Goal: Task Accomplishment & Management: Complete application form

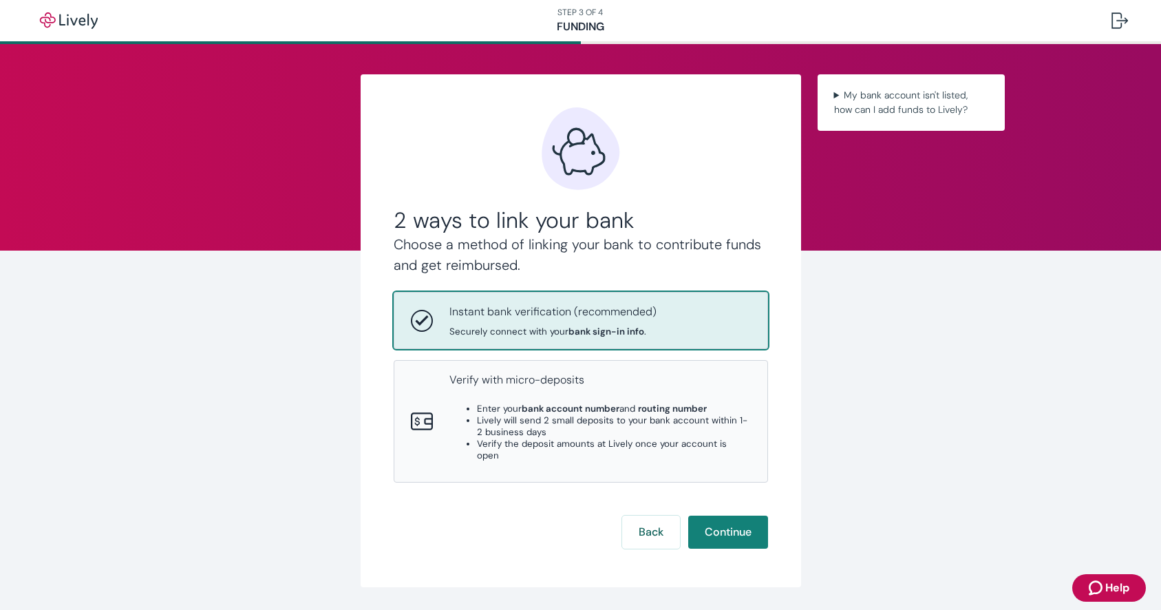
click at [729, 331] on div "Instant bank verification (recommended) Securely connect with your bank sign-in…" at bounding box center [599, 320] width 301 height 34
click at [729, 521] on button "Continue" at bounding box center [728, 531] width 80 height 33
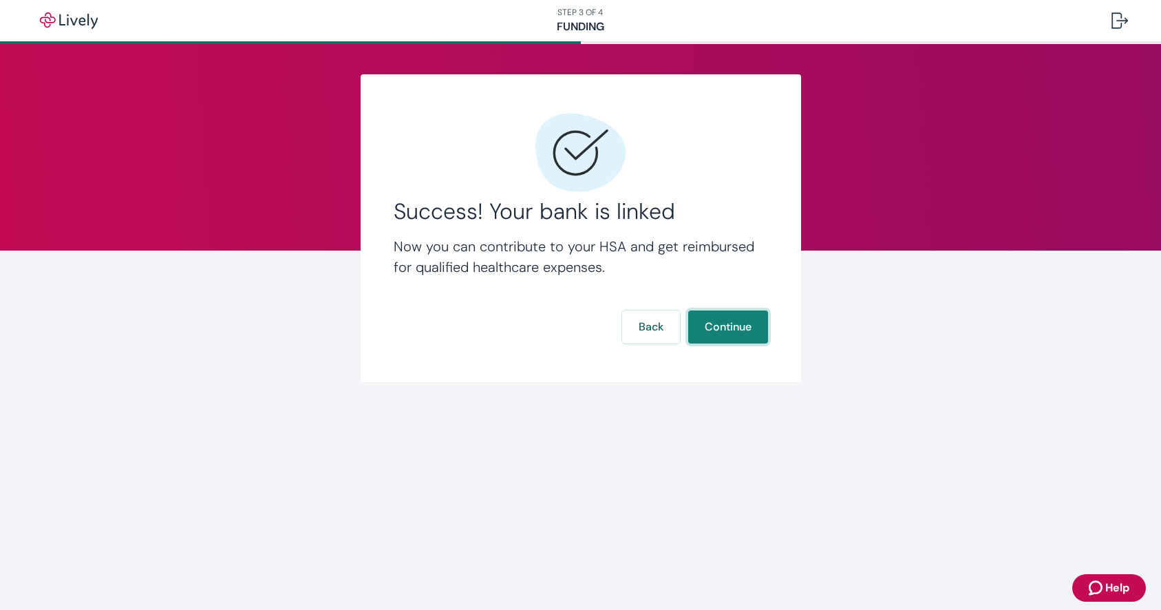
click at [726, 330] on button "Continue" at bounding box center [728, 326] width 80 height 33
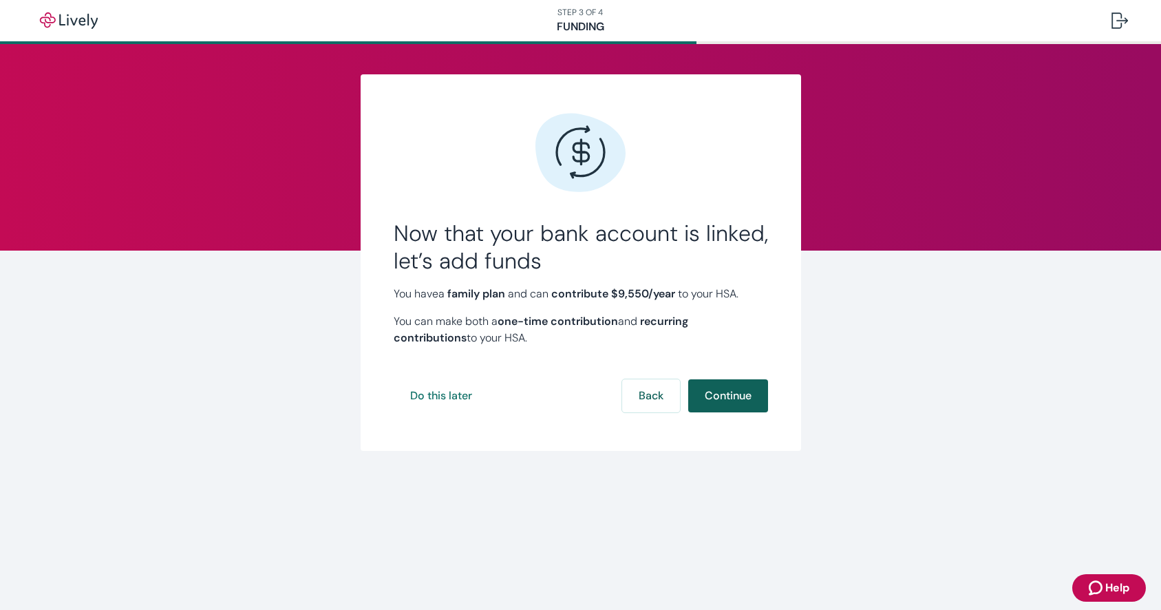
click at [720, 397] on button "Continue" at bounding box center [728, 395] width 80 height 33
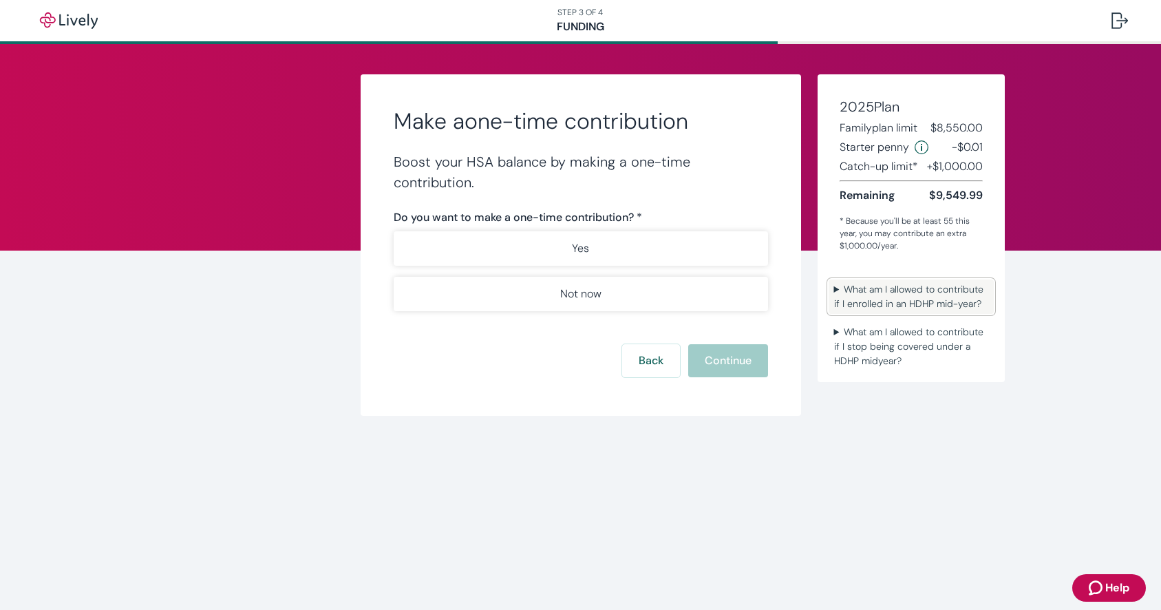
click at [867, 289] on summary "What am I allowed to contribute if I enrolled in an HDHP mid-year?" at bounding box center [911, 296] width 165 height 34
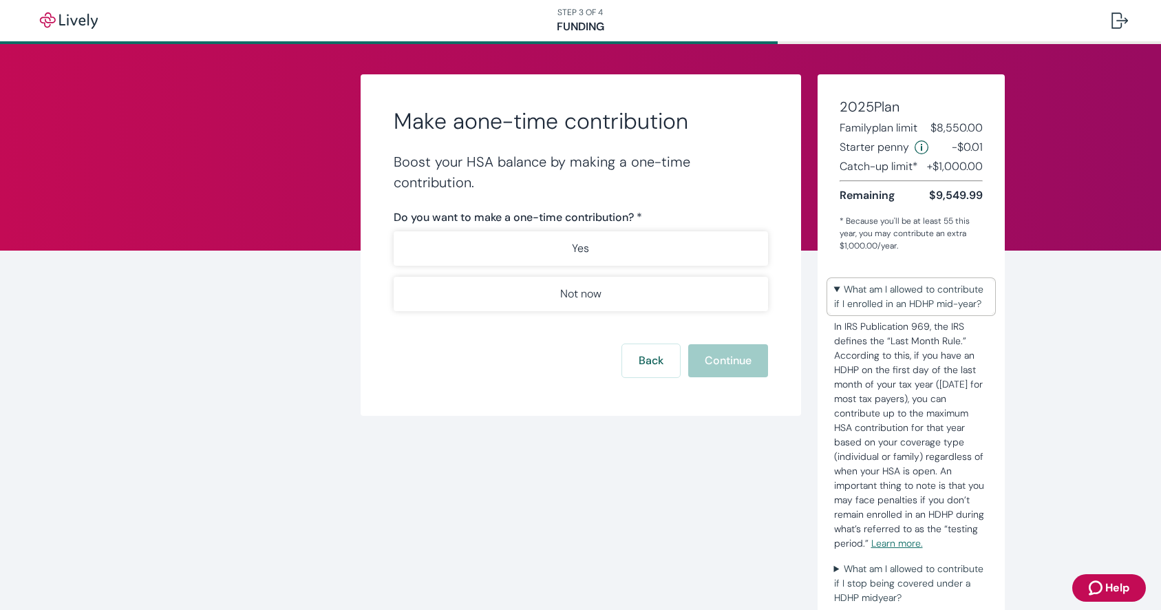
scroll to position [9, 0]
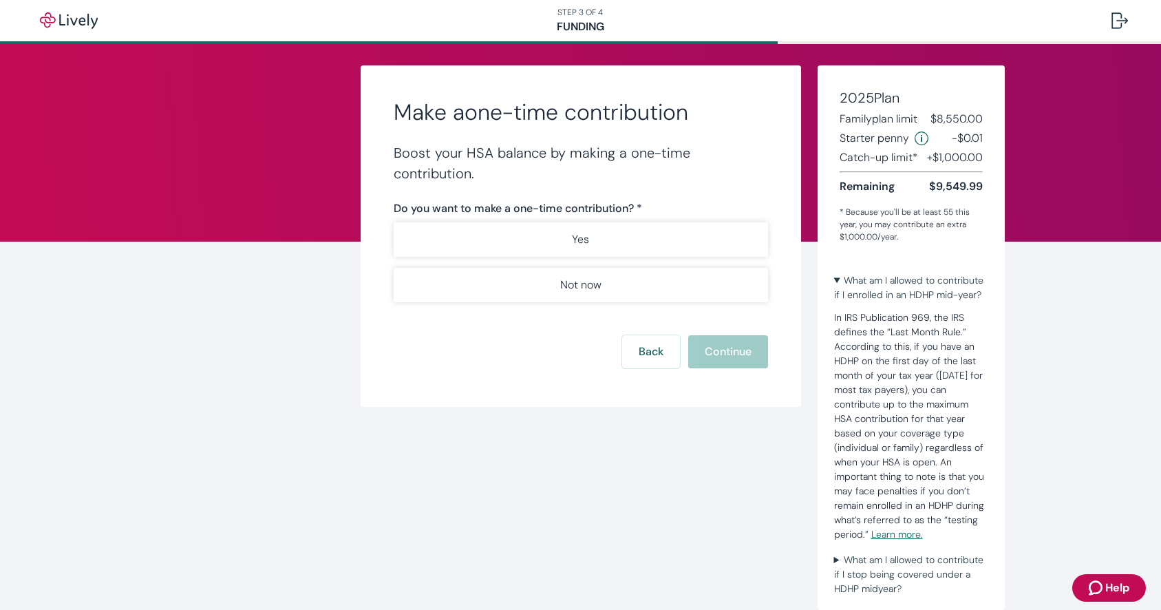
click at [691, 409] on div "Make a one-time contribution Boost your HSA balance by making a one-time contri…" at bounding box center [580, 254] width 661 height 438
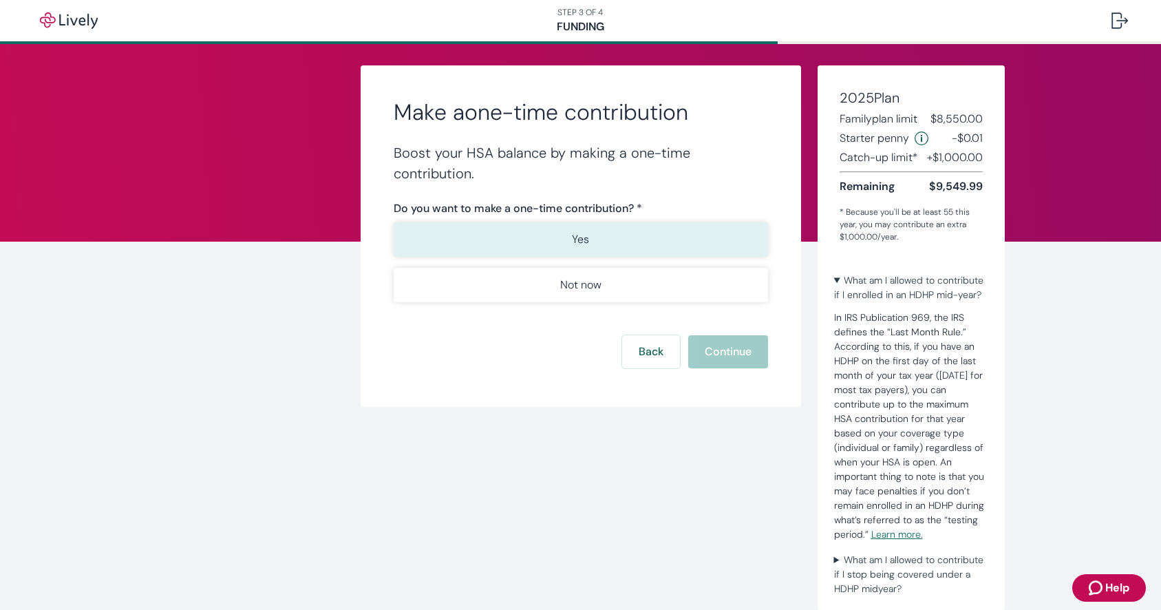
click at [555, 244] on button "Yes" at bounding box center [581, 239] width 374 height 34
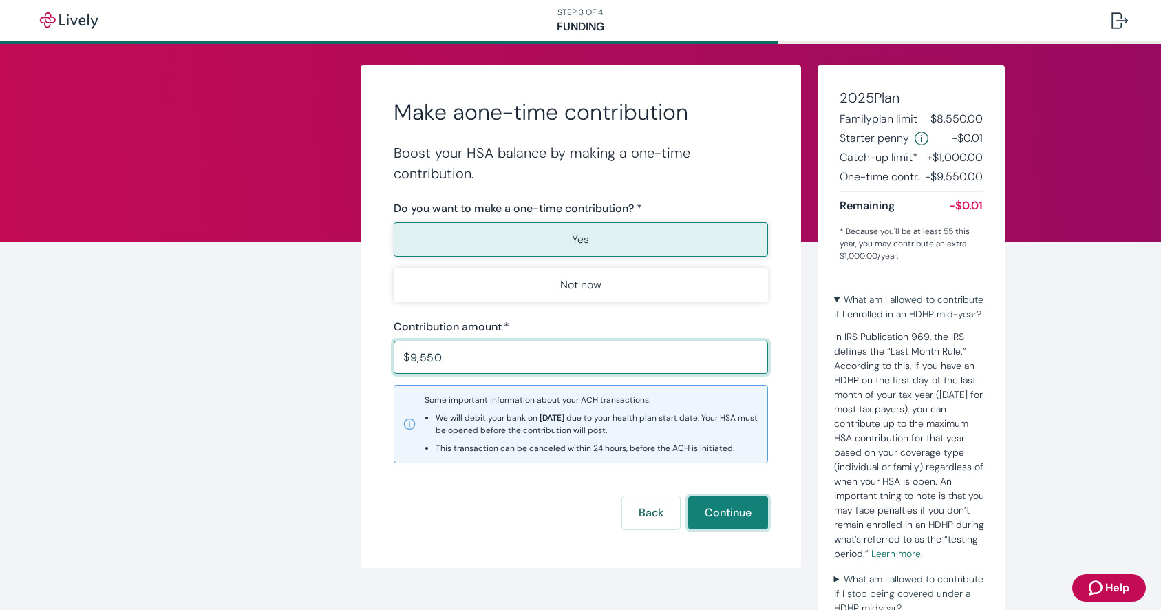
type input "9,550.00"
click at [722, 509] on button "Continue" at bounding box center [728, 512] width 80 height 33
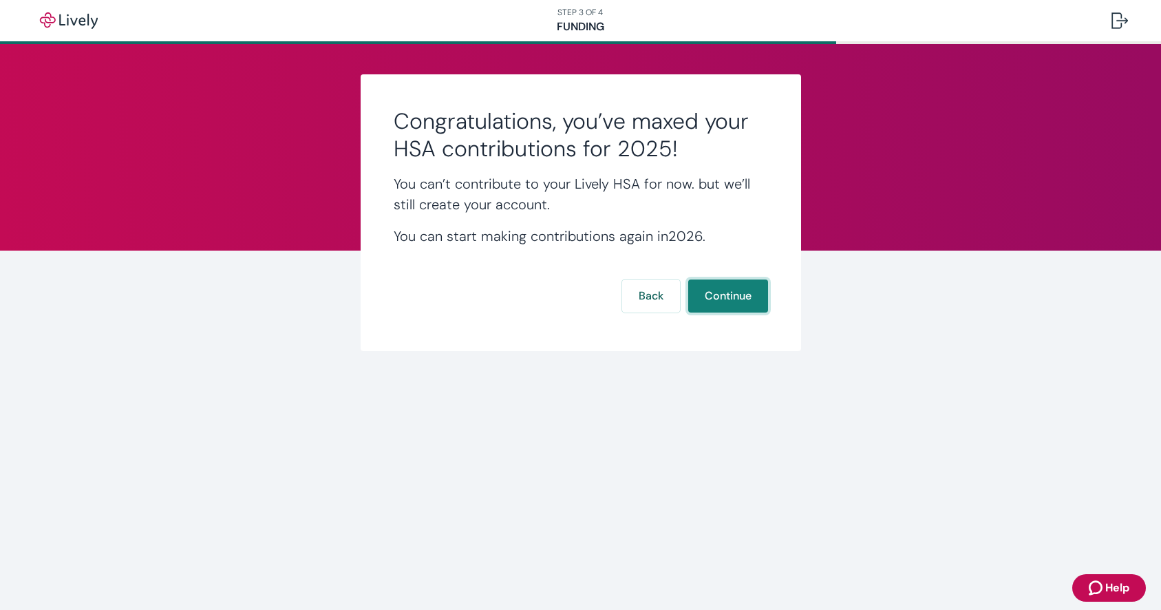
click at [740, 304] on button "Continue" at bounding box center [728, 295] width 80 height 33
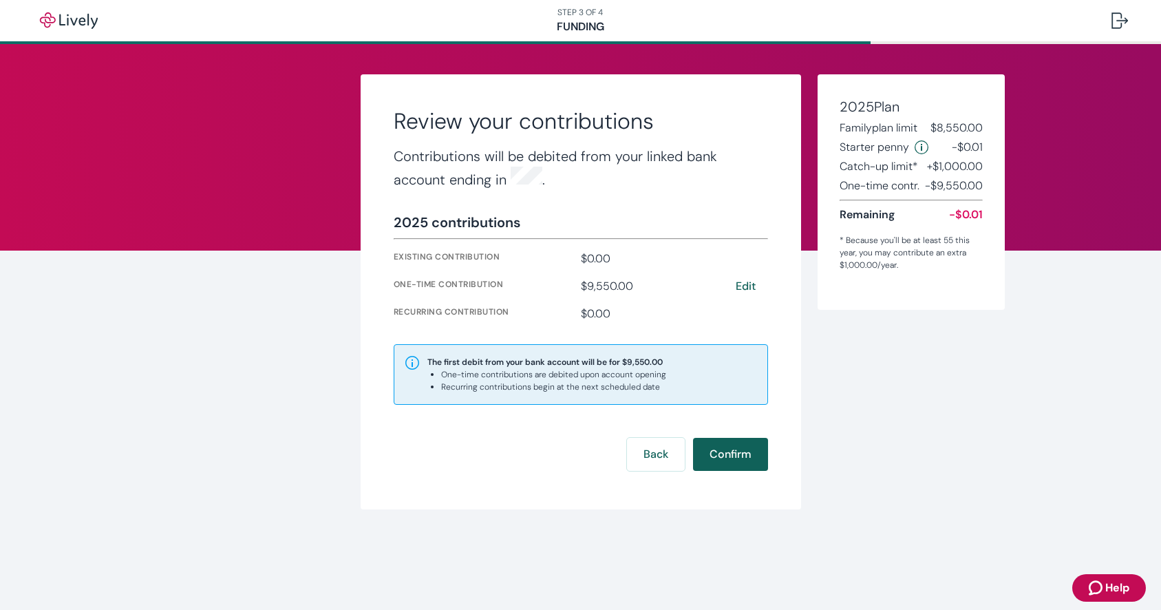
click at [740, 443] on button "Confirm" at bounding box center [730, 454] width 75 height 33
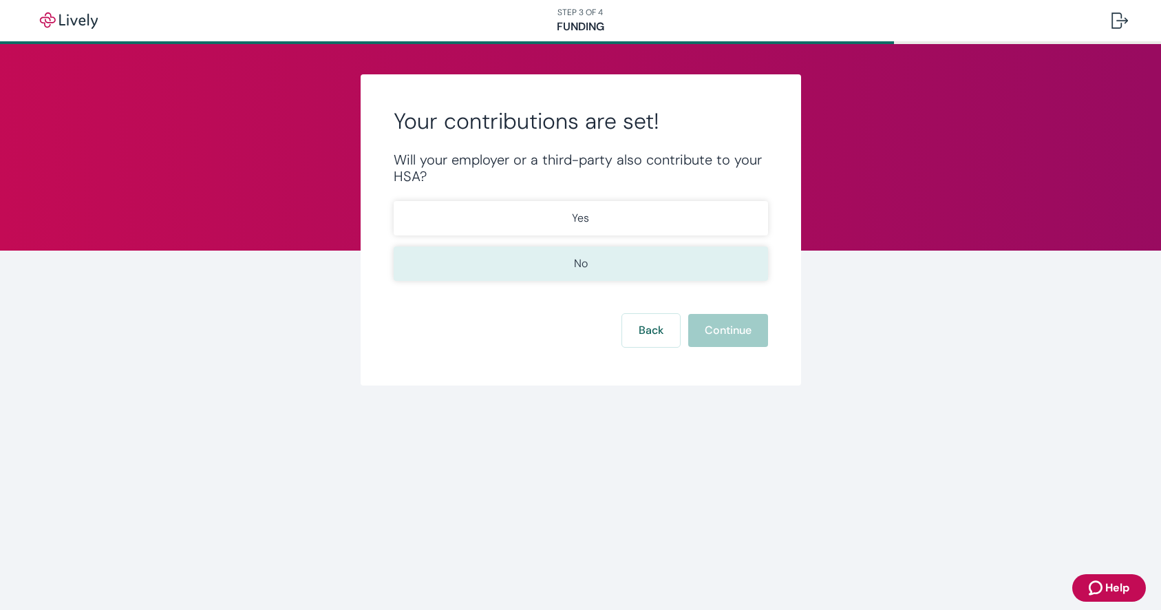
click at [593, 257] on button "No" at bounding box center [581, 263] width 374 height 34
click at [716, 331] on button "Continue" at bounding box center [728, 330] width 80 height 33
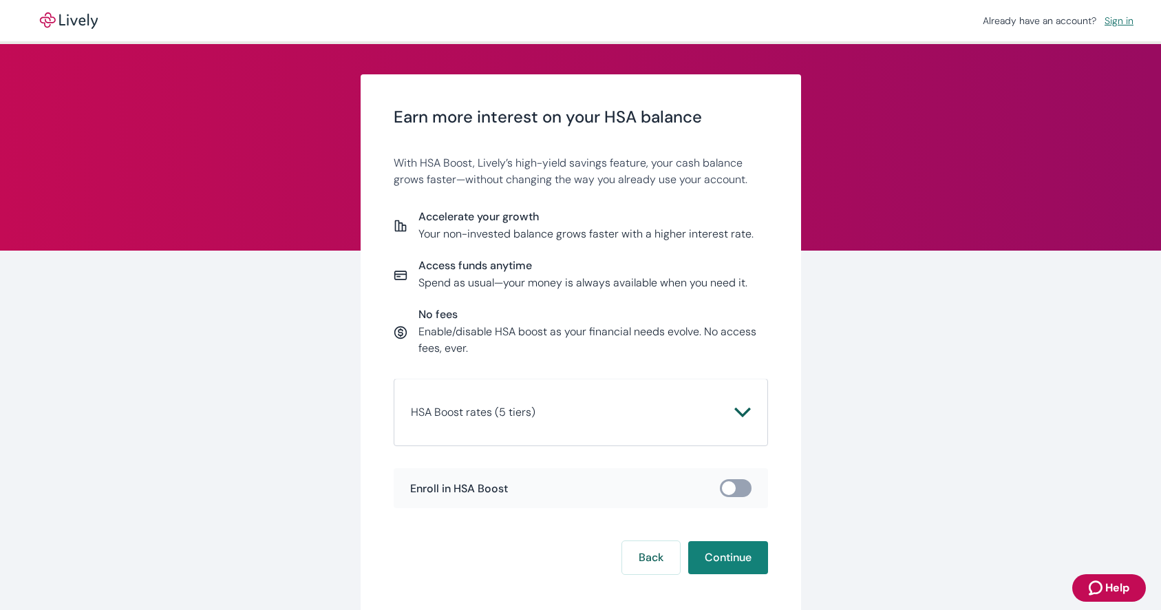
click at [729, 488] on input "checkbox" at bounding box center [728, 488] width 41 height 14
checkbox input "true"
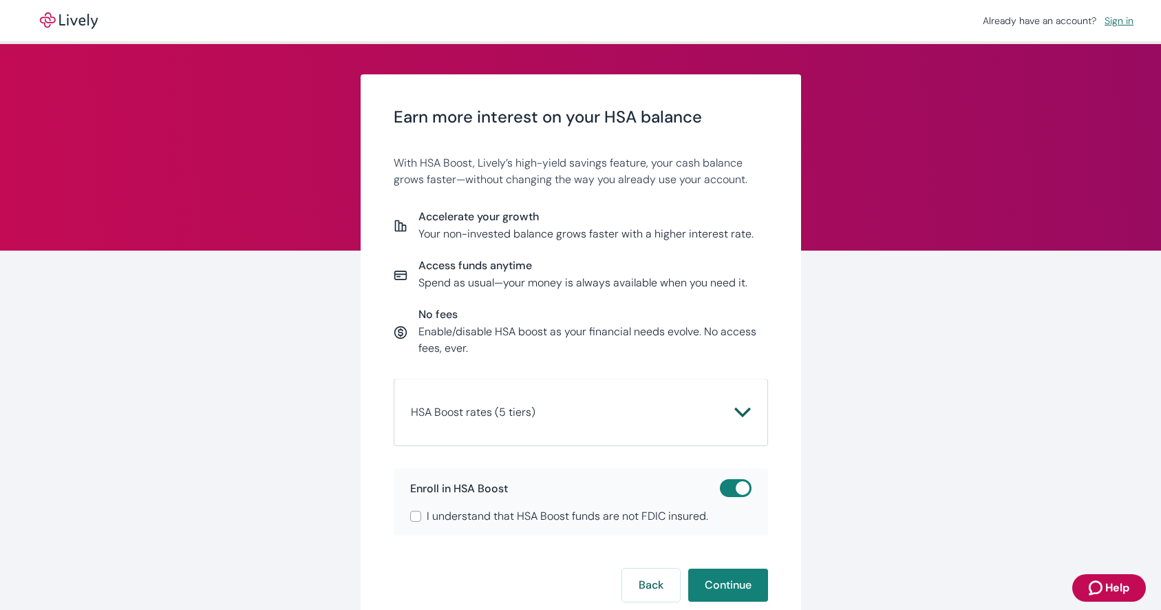
click at [416, 518] on input "I understand that HSA Boost funds are not FDIC insured." at bounding box center [415, 516] width 11 height 11
checkbox input "true"
click at [739, 575] on button "Continue" at bounding box center [728, 584] width 80 height 33
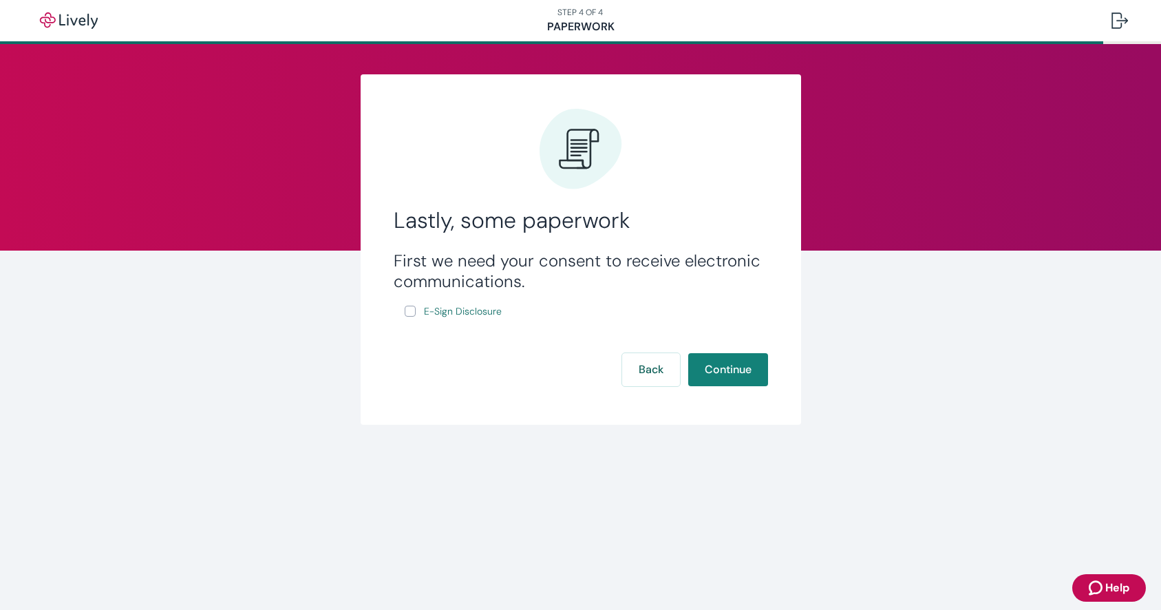
click at [410, 312] on input "E-Sign Disclosure" at bounding box center [410, 311] width 11 height 11
checkbox input "true"
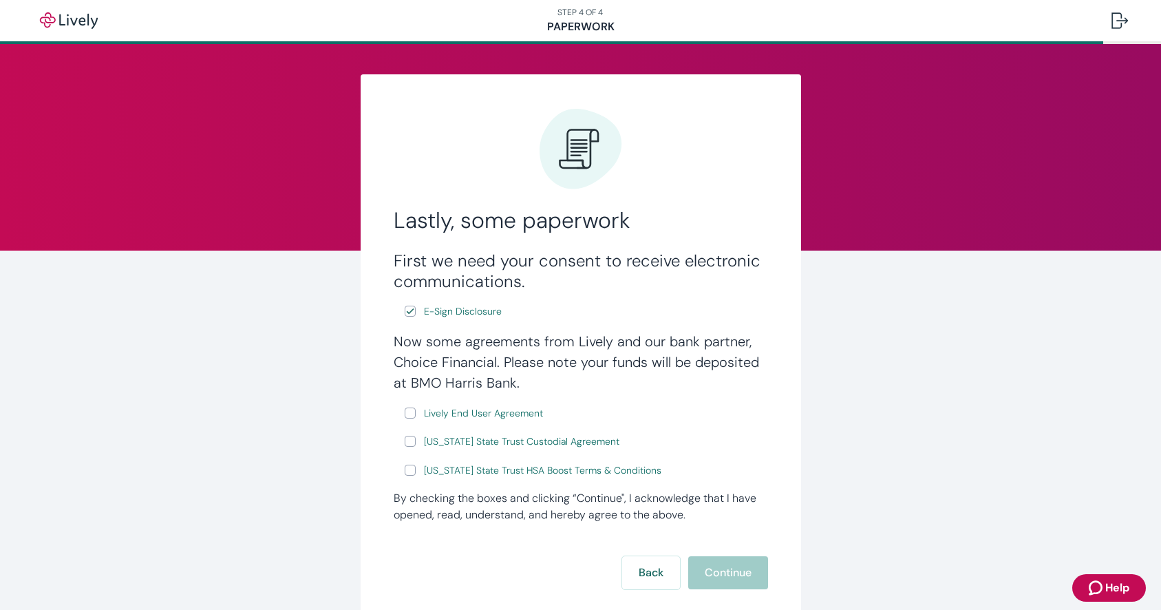
click at [412, 411] on input "Lively End User Agreement" at bounding box center [410, 412] width 11 height 11
checkbox input "true"
click at [412, 443] on input "[US_STATE] State Trust Custodial Agreement" at bounding box center [410, 441] width 11 height 11
checkbox input "true"
click at [410, 465] on input "[US_STATE] State Trust HSA Boost Terms & Conditions" at bounding box center [410, 470] width 11 height 11
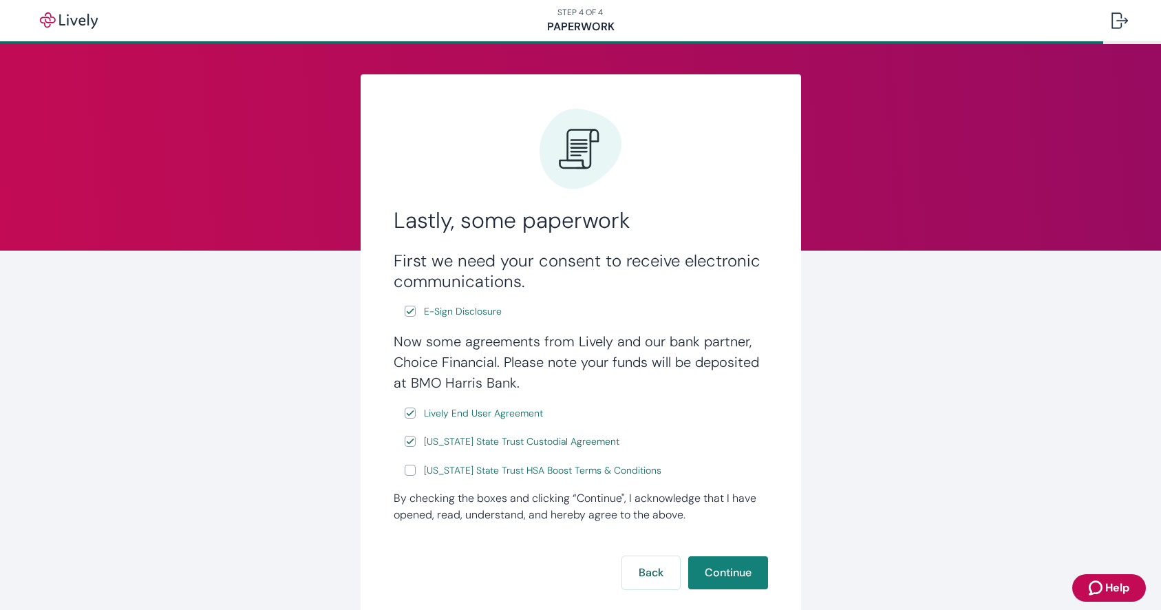
checkbox input "true"
click at [736, 573] on button "Continue" at bounding box center [728, 572] width 80 height 33
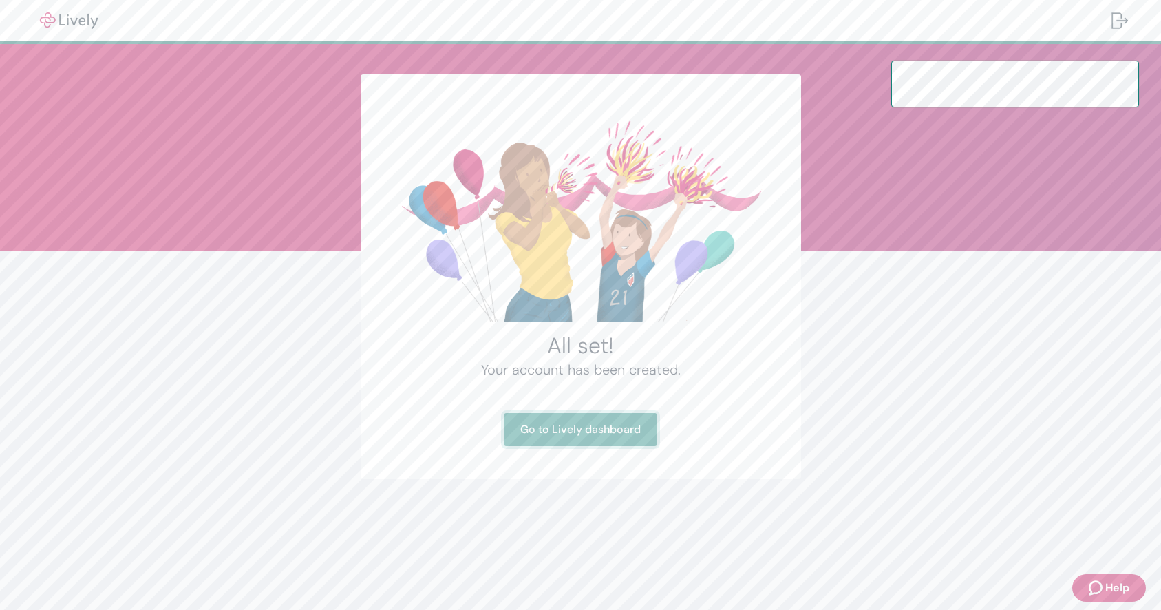
click at [631, 425] on link "Go to Lively dashboard" at bounding box center [580, 429] width 153 height 33
